Goal: Task Accomplishment & Management: Manage account settings

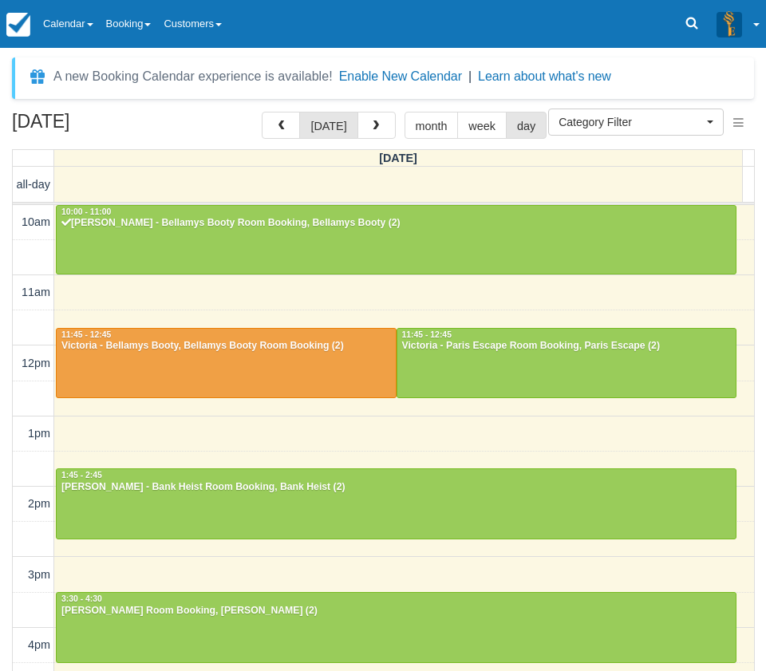
select select
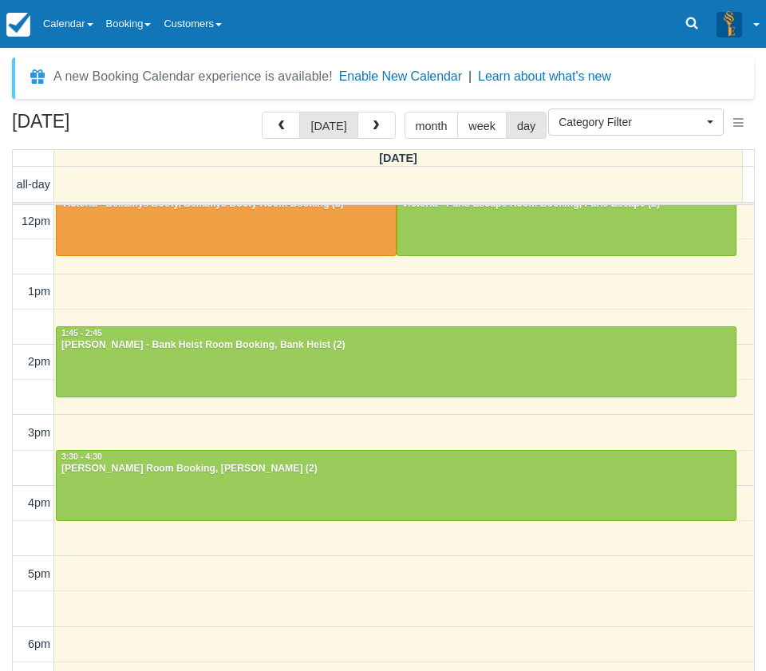
click at [73, 14] on link "Calendar" at bounding box center [68, 24] width 63 height 48
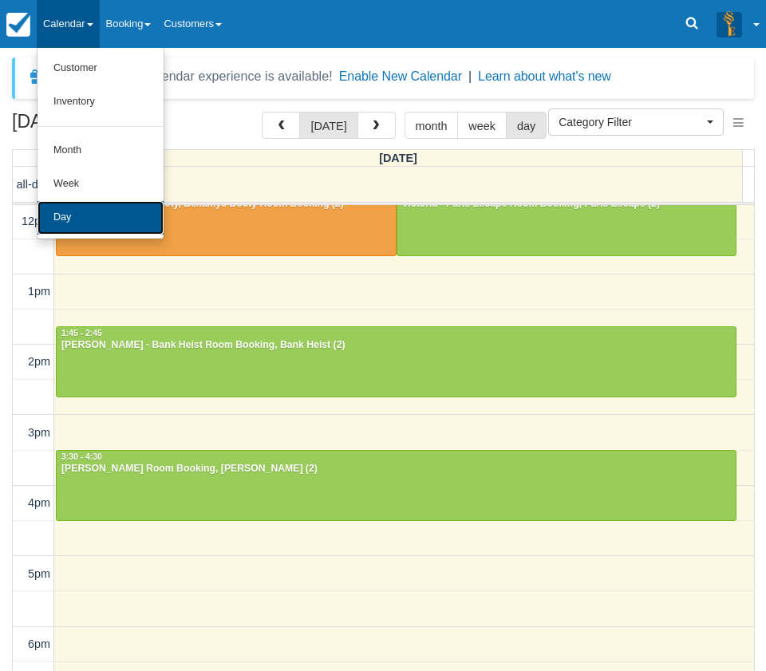
click at [98, 214] on link "Day" at bounding box center [101, 218] width 126 height 34
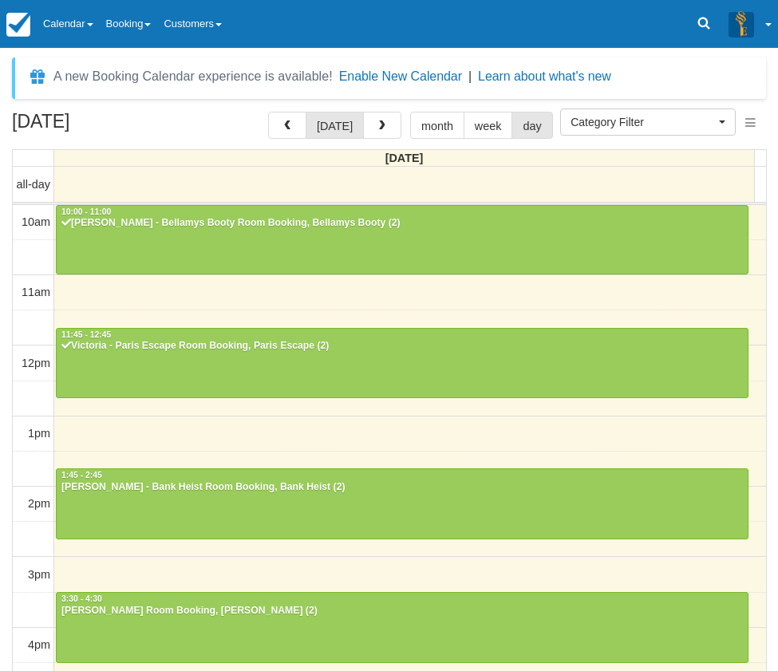
select select
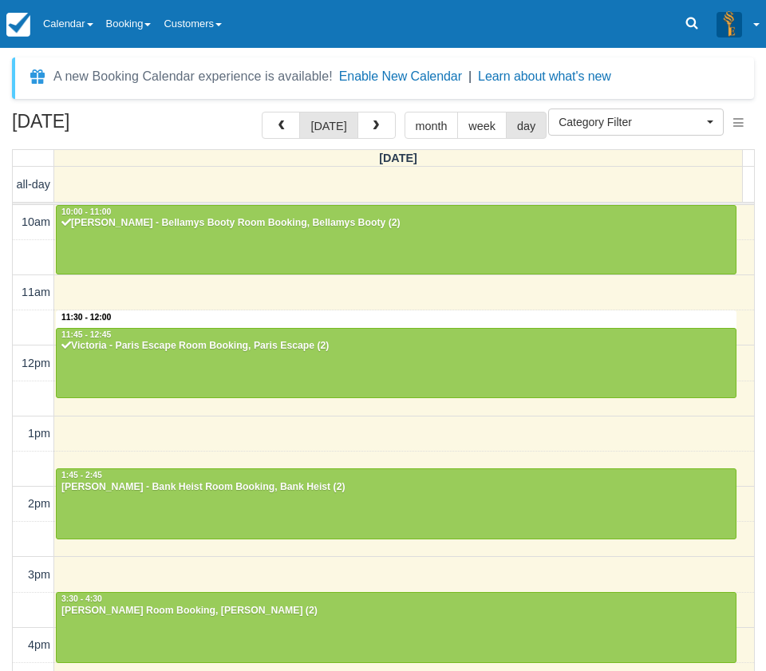
click at [312, 312] on div "10am 11am 12pm 1pm 2pm 3pm 4pm 5pm 6pm 7pm 8pm 9pm 10pm 11:30 - 12:00 10:00 - 1…" at bounding box center [383, 645] width 741 height 881
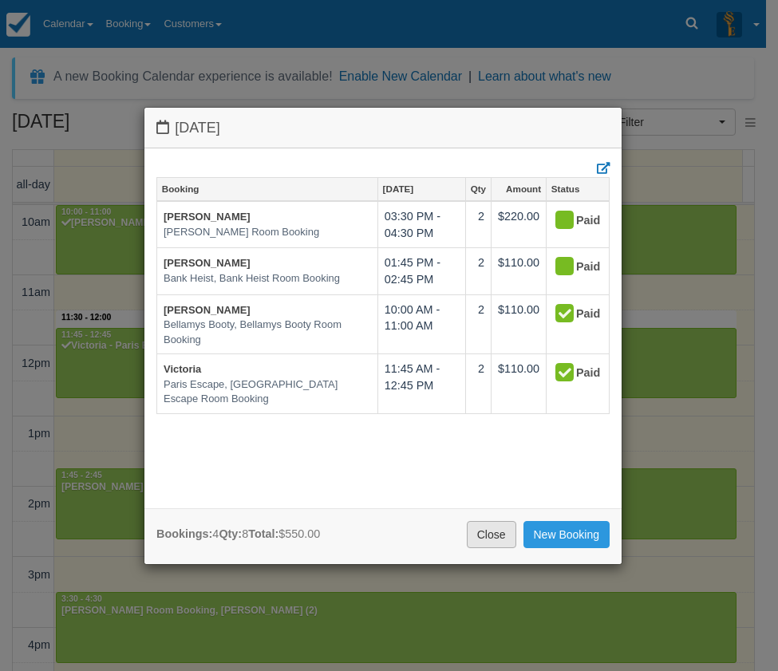
click at [493, 537] on link "Close" at bounding box center [491, 534] width 49 height 27
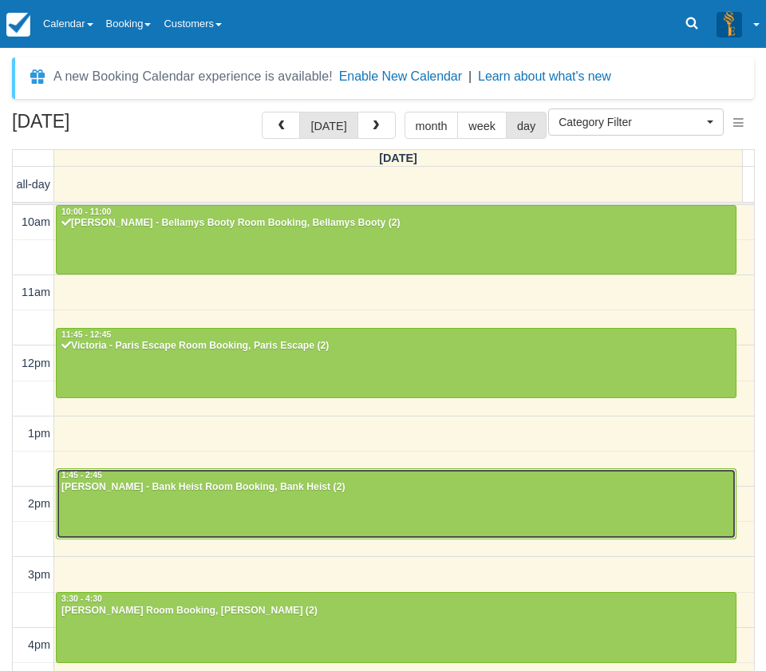
click at [130, 501] on div at bounding box center [396, 503] width 679 height 69
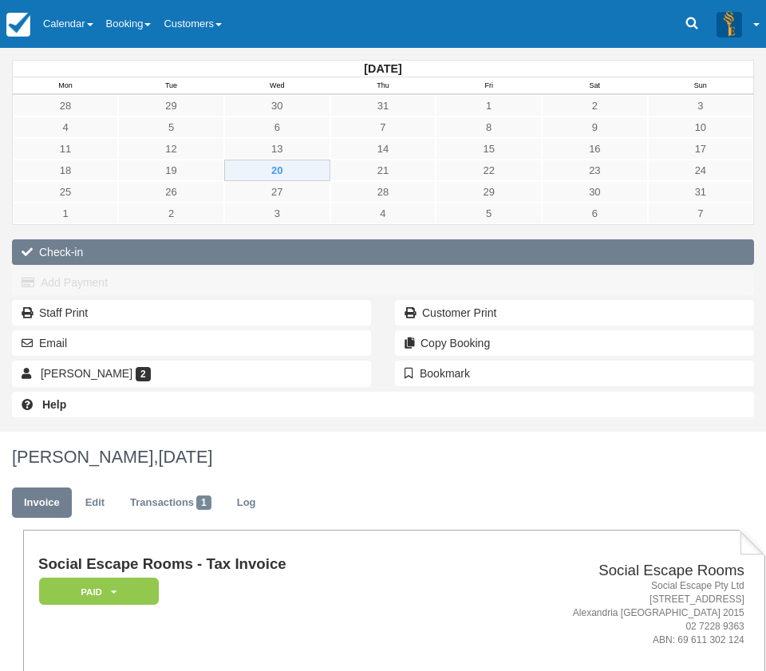
click at [62, 251] on button "Check-in" at bounding box center [383, 252] width 742 height 26
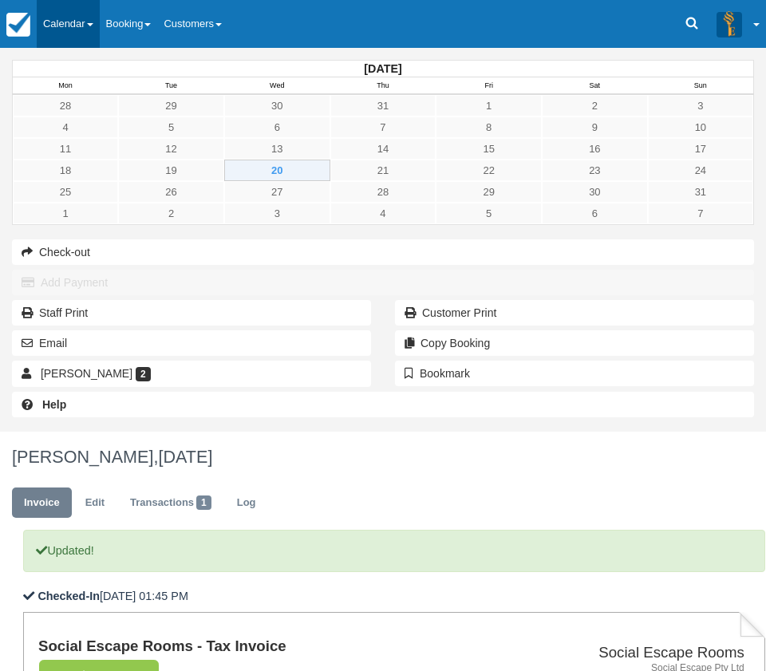
click at [54, 17] on link "Calendar" at bounding box center [68, 24] width 63 height 48
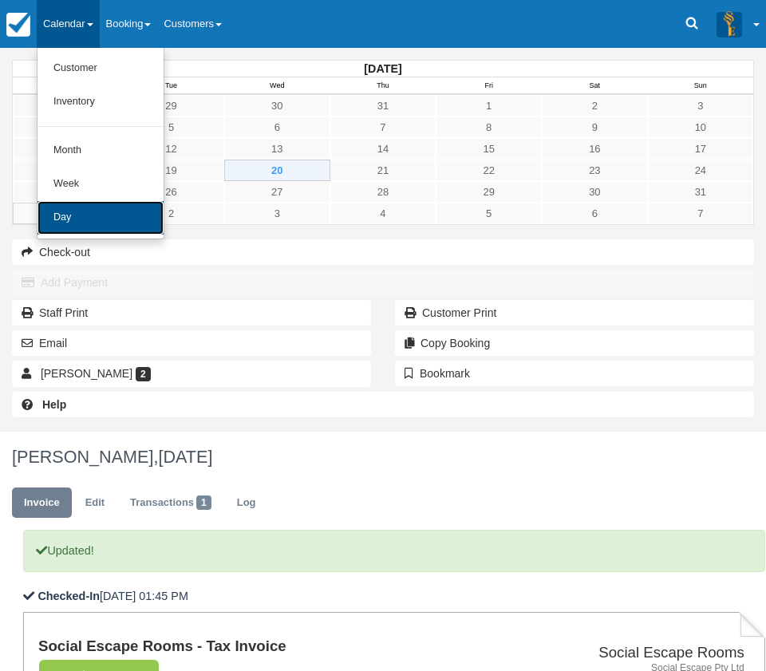
click at [89, 216] on link "Day" at bounding box center [101, 218] width 126 height 34
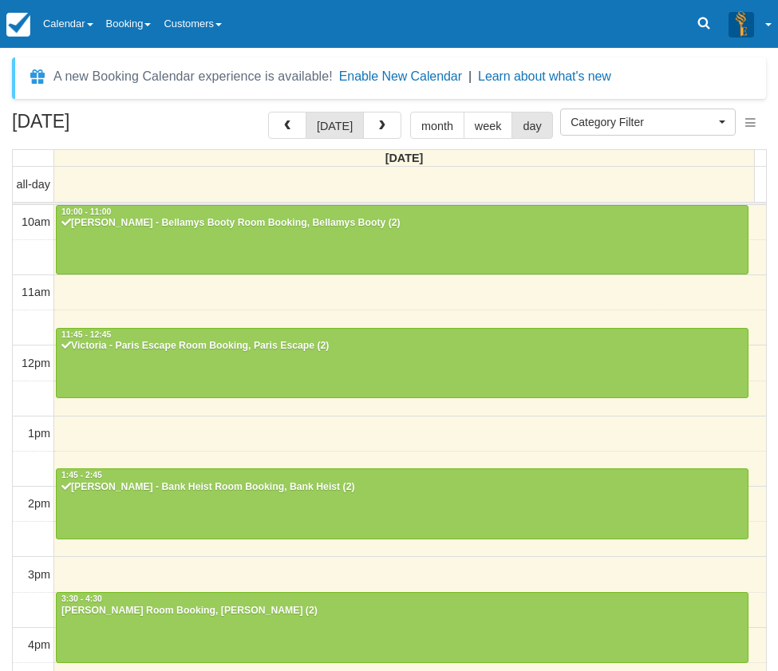
select select
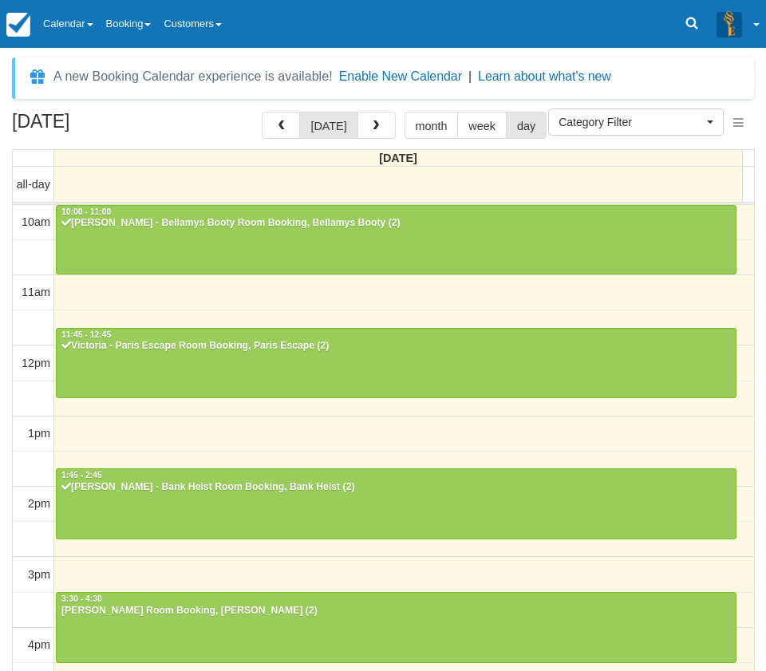
scroll to position [212, 0]
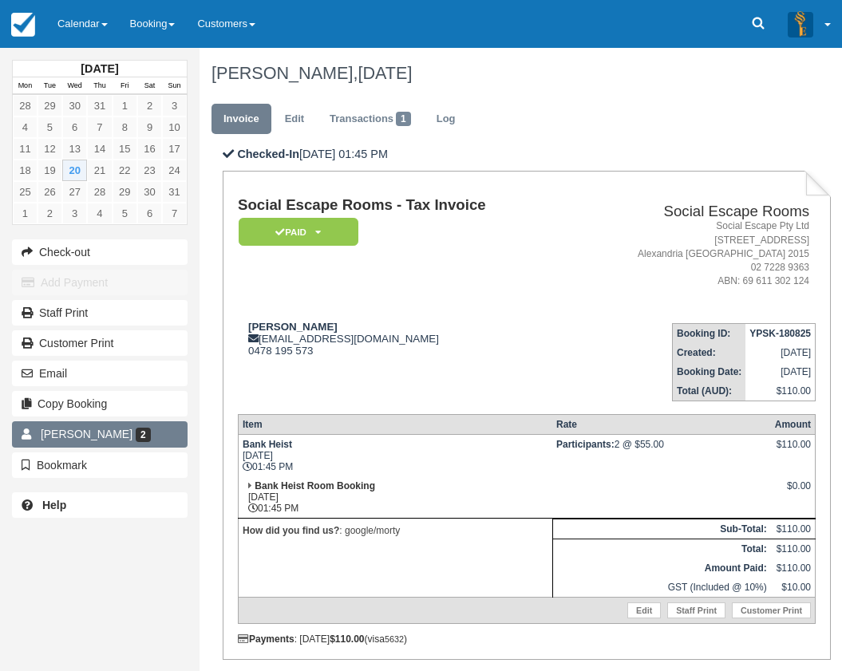
click at [136, 428] on span "2" at bounding box center [143, 435] width 15 height 14
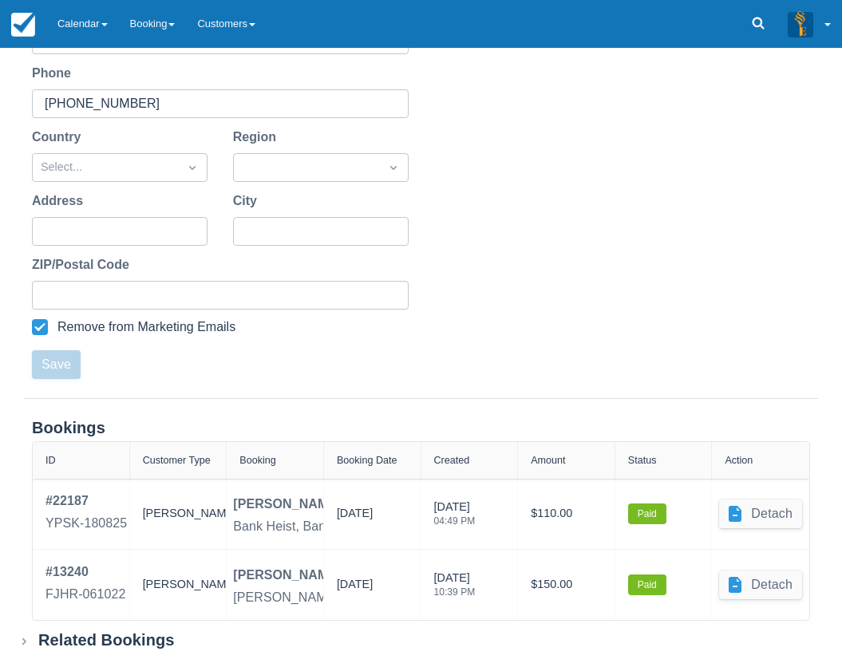
scroll to position [349, 0]
